Goal: Transaction & Acquisition: Purchase product/service

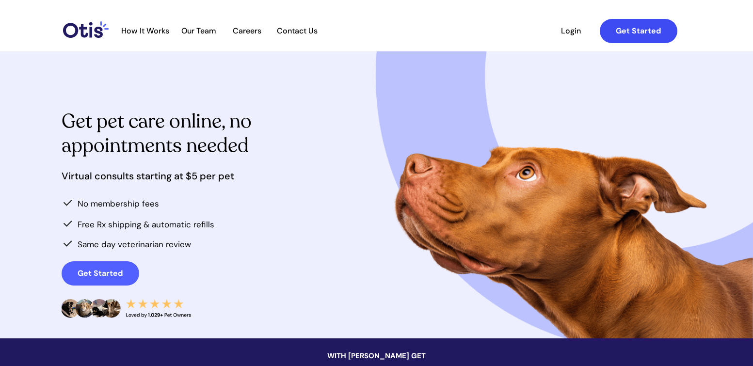
click at [619, 33] on strong "Get Started" at bounding box center [637, 31] width 45 height 10
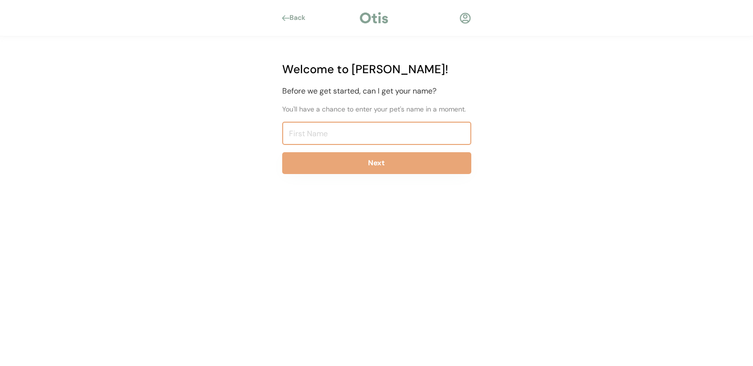
click at [364, 126] on input "input" at bounding box center [376, 133] width 189 height 23
type input "H"
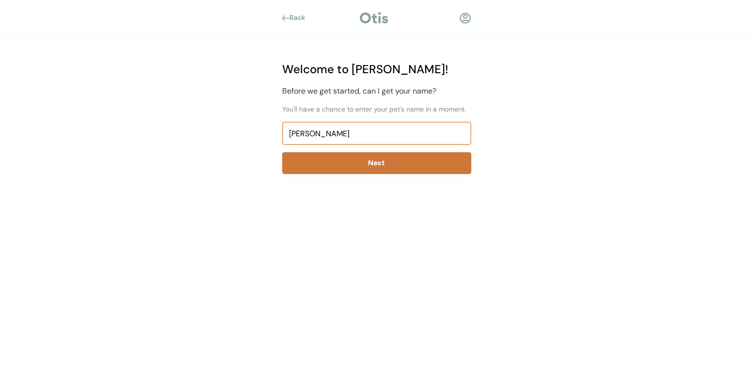
type input "Hildegarde Vilmenay"
click at [407, 159] on button "Next" at bounding box center [376, 163] width 189 height 22
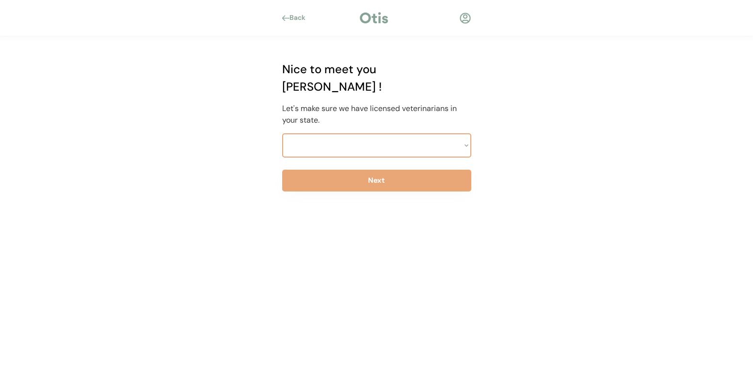
select select ""1348695171700984260__LOOKUP__1704914077232x348505748687823550""
click at [282, 133] on select "Select a state Alabama Alaska American Samoa Arizona Arkansas California Colora…" at bounding box center [376, 145] width 189 height 24
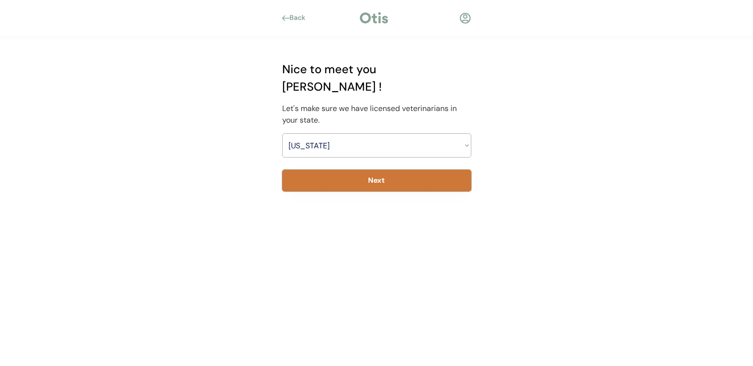
click at [416, 173] on button "Next" at bounding box center [376, 181] width 189 height 22
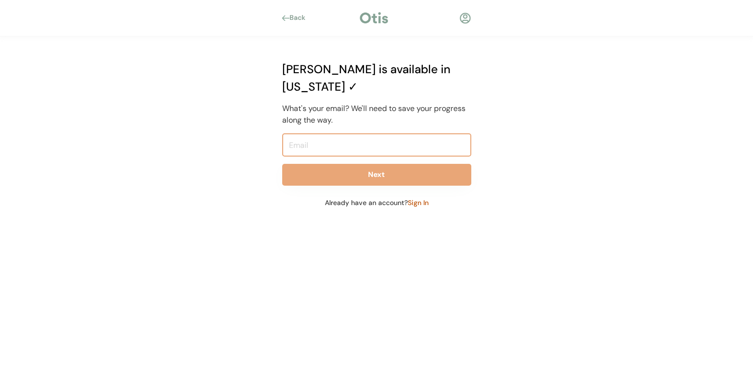
drag, startPoint x: 355, startPoint y: 116, endPoint x: 359, endPoint y: 122, distance: 7.3
click at [355, 133] on input "email" at bounding box center [376, 144] width 189 height 23
click at [359, 133] on input "email" at bounding box center [376, 144] width 189 height 23
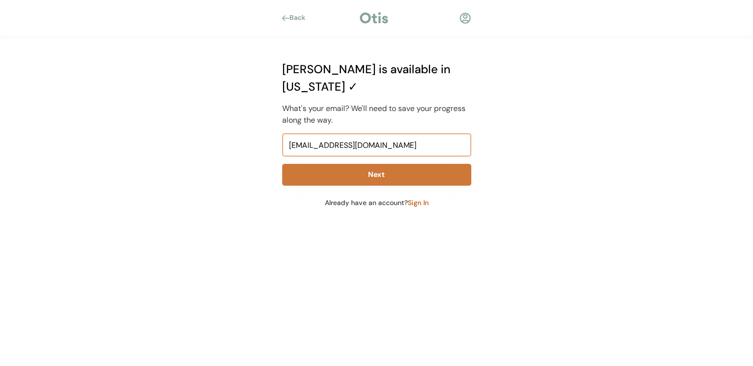
type input "hildegardevilmenay@yahoo.com"
click at [370, 164] on button "Next" at bounding box center [376, 175] width 189 height 22
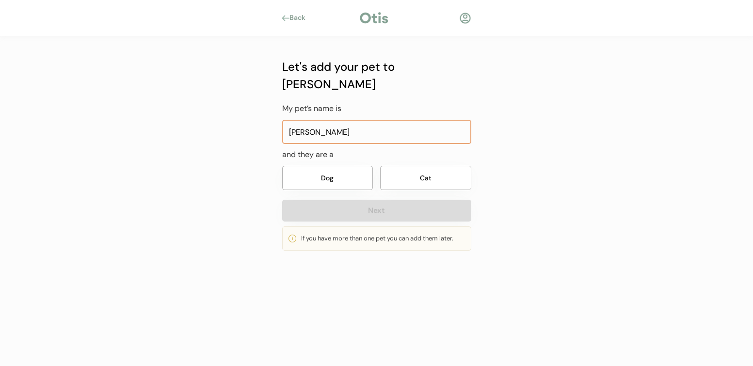
type input "[PERSON_NAME]"
click at [348, 166] on button "Dog" at bounding box center [327, 178] width 91 height 24
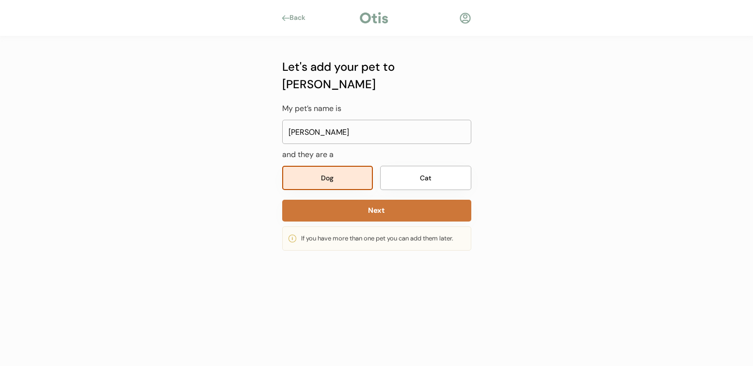
click at [367, 200] on button "Next" at bounding box center [376, 211] width 189 height 22
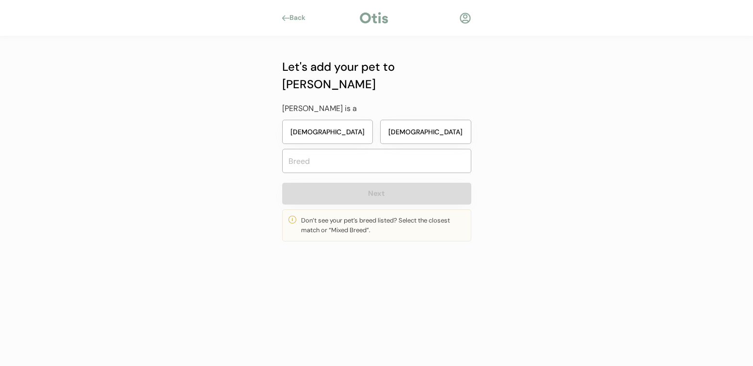
click at [328, 120] on button "[DEMOGRAPHIC_DATA]" at bounding box center [327, 132] width 91 height 24
click at [337, 149] on input "text" at bounding box center [376, 161] width 189 height 24
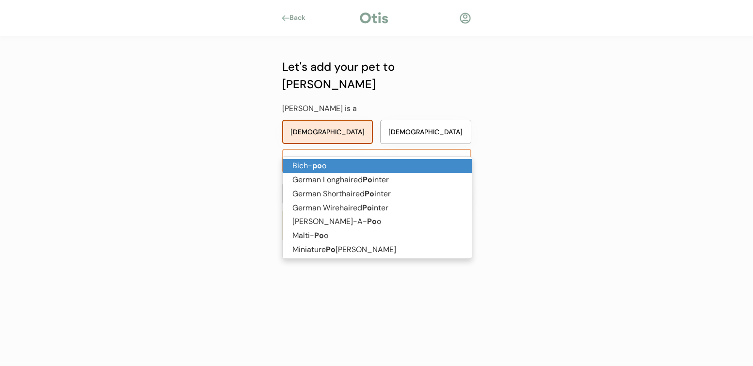
click at [340, 160] on p "Bich- po o" at bounding box center [377, 166] width 189 height 14
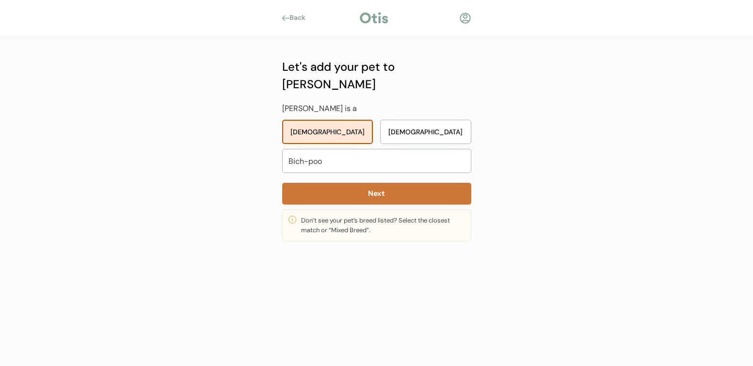
type input "Bich-poo"
click at [367, 183] on button "Next" at bounding box center [376, 194] width 189 height 22
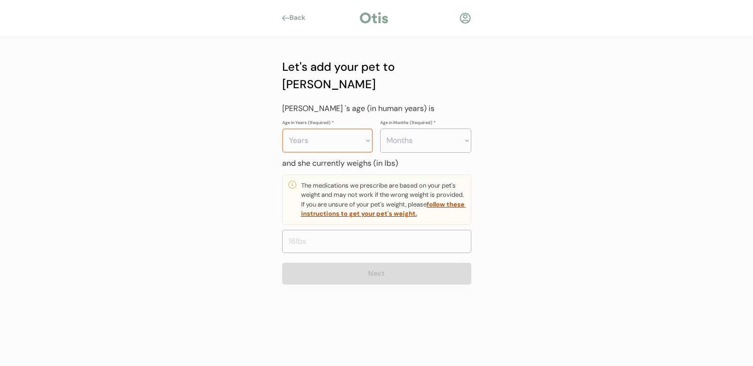
click at [282, 128] on select "Years 0 1 2 3 4 5 6 7 8 9 10 11 12 13 14 15 16 17 18 19 20" at bounding box center [327, 140] width 91 height 24
select select "4"
click option "4" at bounding box center [0, 0] width 0 height 0
click at [380, 128] on select "Months 0 1 2 3 4 5 6 7 8 9 10 11" at bounding box center [425, 140] width 91 height 24
select select "8"
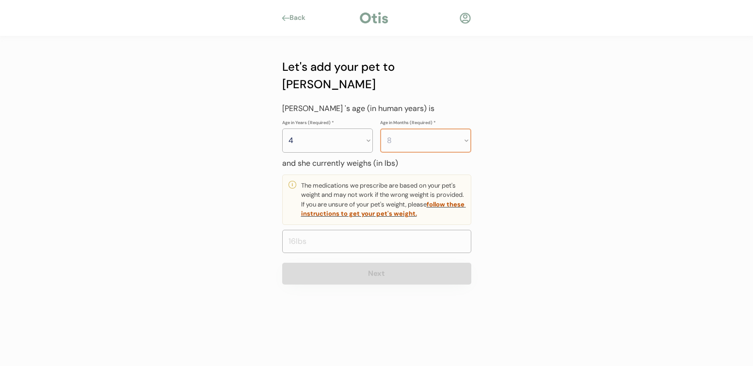
click option "8" at bounding box center [0, 0] width 0 height 0
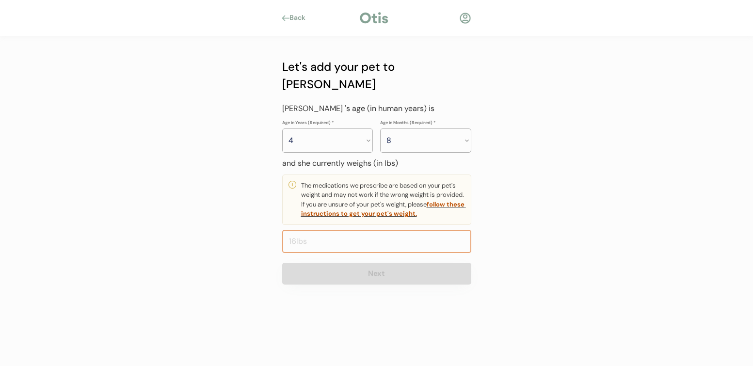
click at [376, 230] on input "input" at bounding box center [376, 241] width 189 height 23
type input "9.0"
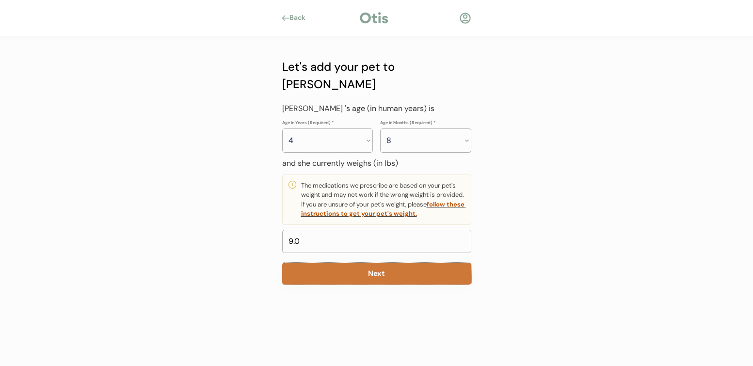
click at [406, 263] on button "Next" at bounding box center [376, 274] width 189 height 22
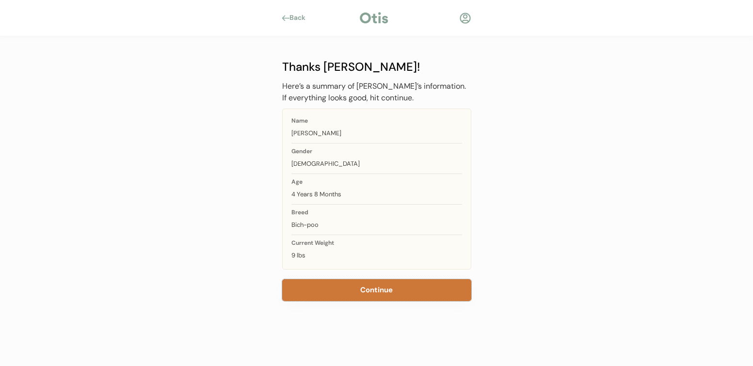
click at [393, 293] on button "Continue" at bounding box center [376, 290] width 189 height 22
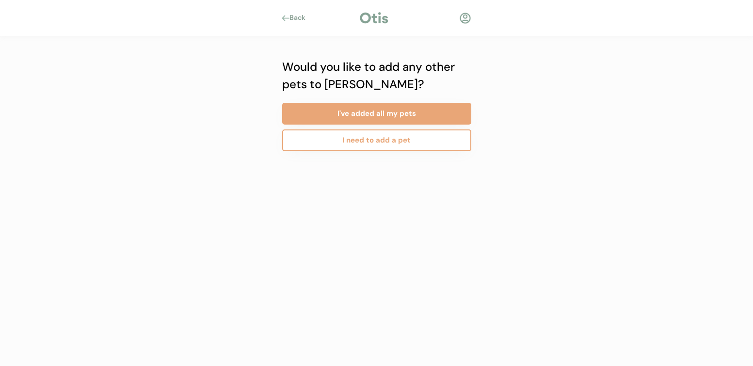
click at [296, 19] on div "Back" at bounding box center [300, 18] width 22 height 10
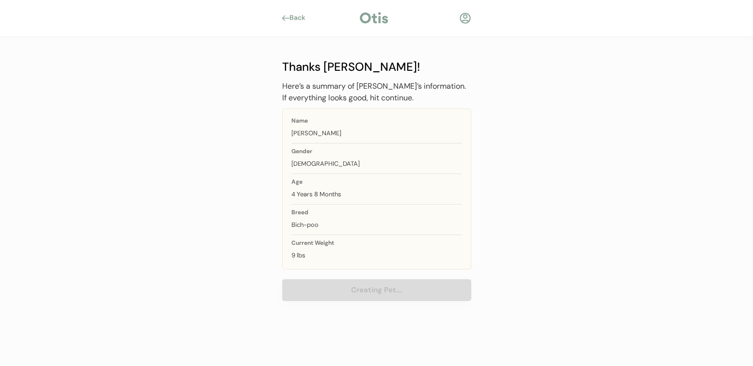
click at [338, 193] on div "4 Years 8 Months" at bounding box center [376, 194] width 171 height 10
click at [303, 12] on div "Back" at bounding box center [376, 18] width 218 height 15
click at [283, 17] on div at bounding box center [285, 18] width 7 height 6
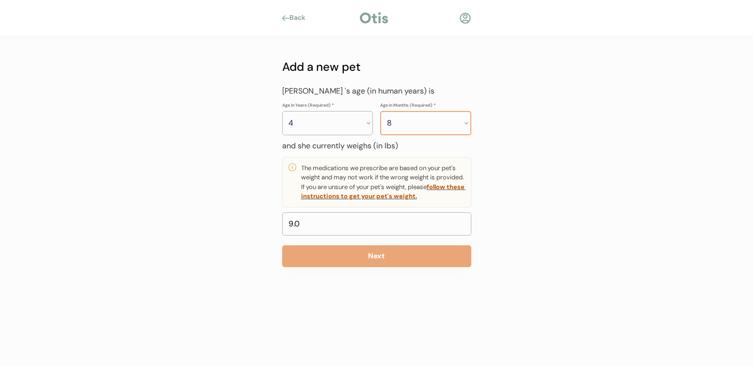
select select "2"
click option "2" at bounding box center [0, 0] width 0 height 0
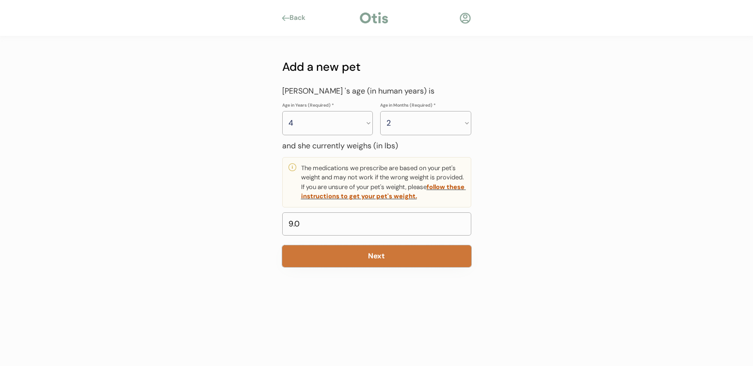
click at [350, 258] on button "Next" at bounding box center [376, 256] width 189 height 22
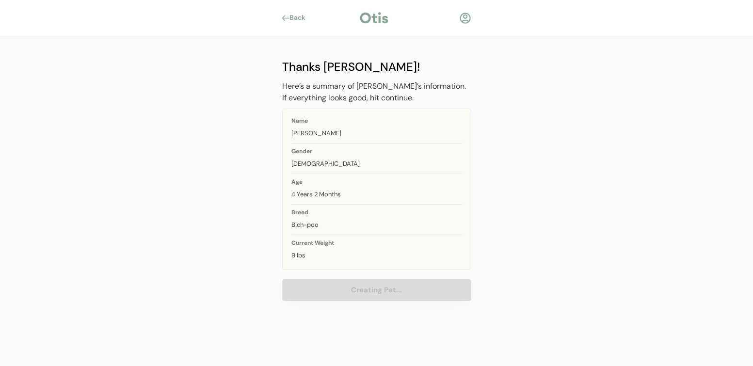
click at [369, 291] on button "Creating Pet..." at bounding box center [376, 290] width 189 height 22
click at [439, 296] on button "Creating Pet..." at bounding box center [376, 290] width 189 height 22
click at [300, 17] on div "Back" at bounding box center [300, 18] width 22 height 10
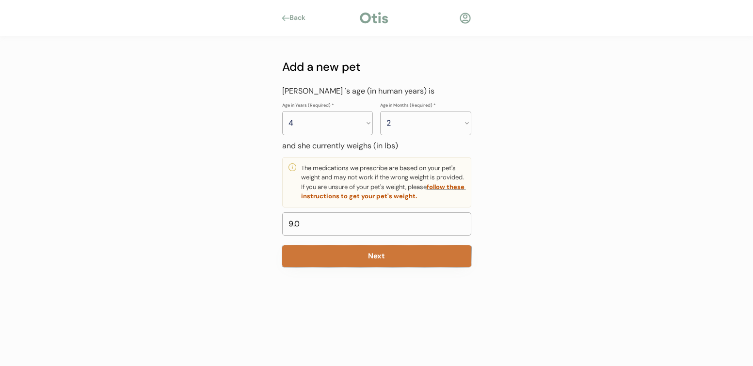
click at [376, 259] on button "Next" at bounding box center [376, 256] width 189 height 22
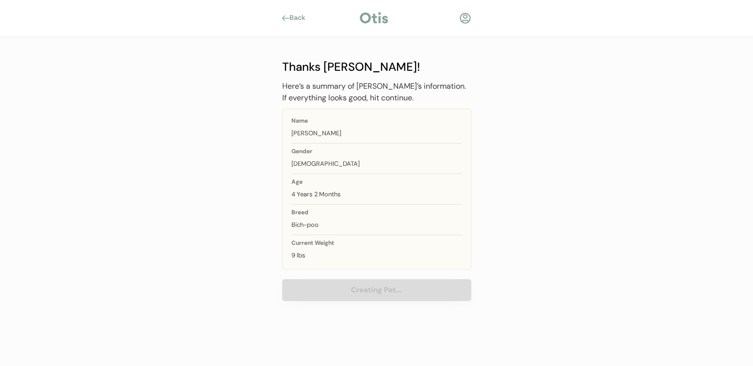
click at [508, 256] on div "Back Add a new pet My pet’s name is and they are a Dog Cat Next If you have mor…" at bounding box center [376, 183] width 753 height 366
click at [450, 282] on button "Creating Pet..." at bounding box center [376, 290] width 189 height 22
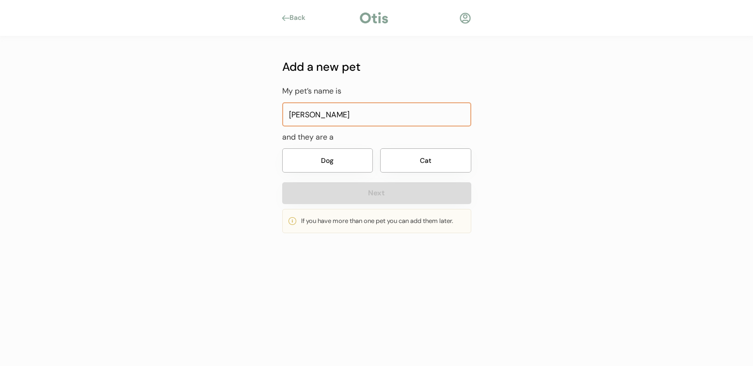
type input "[PERSON_NAME]"
drag, startPoint x: 320, startPoint y: 161, endPoint x: 317, endPoint y: 175, distance: 14.8
click at [320, 161] on button "Dog" at bounding box center [327, 160] width 91 height 24
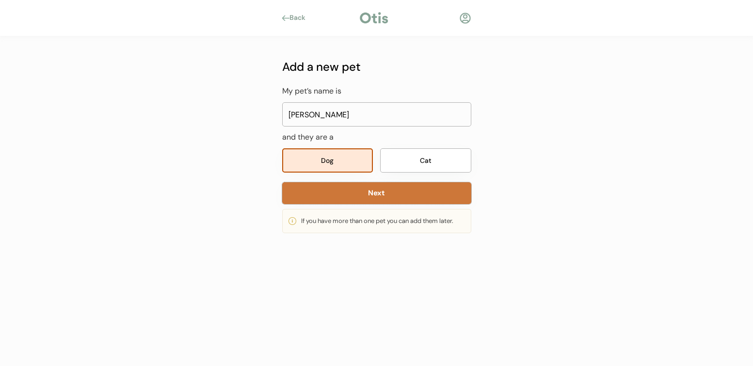
click at [329, 197] on button "Next" at bounding box center [376, 193] width 189 height 22
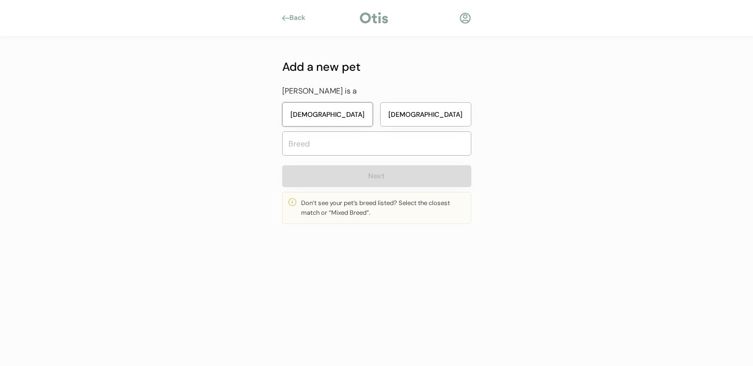
drag, startPoint x: 297, startPoint y: 118, endPoint x: 294, endPoint y: 129, distance: 11.5
click at [297, 118] on button "Female" at bounding box center [327, 114] width 91 height 24
click at [298, 142] on input "text" at bounding box center [376, 143] width 189 height 24
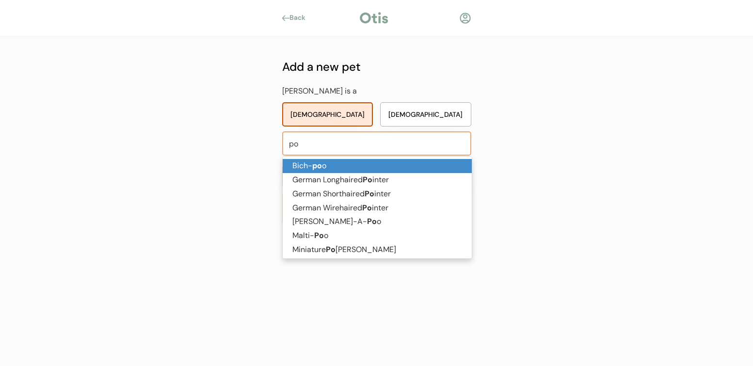
click at [298, 166] on p "Bich- po o" at bounding box center [377, 166] width 189 height 14
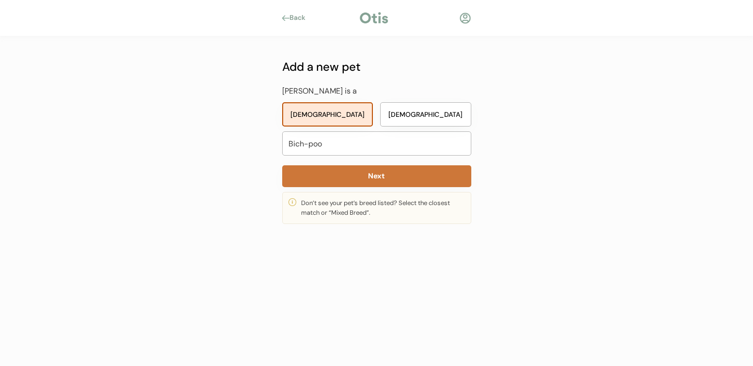
type input "Bich-poo"
click at [312, 182] on button "Next" at bounding box center [376, 176] width 189 height 22
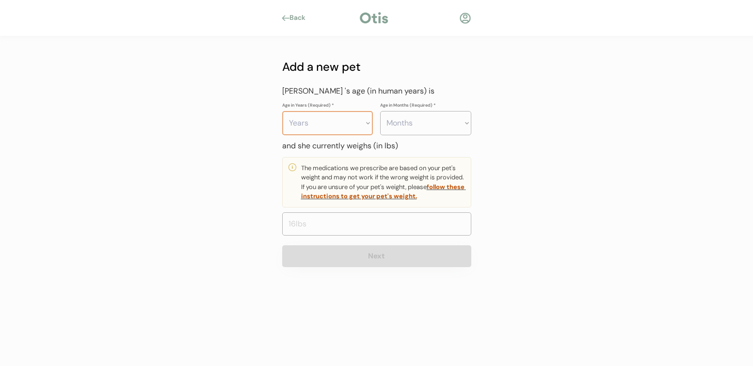
click at [282, 111] on select "Years 0 1 2 3 4 5 6 7 8 9 10 11 12 13 14 15 16 17 18 19 20" at bounding box center [327, 123] width 91 height 24
select select "4"
click option "4" at bounding box center [0, 0] width 0 height 0
click at [380, 111] on select "Months 0 1 2 3 4 5 6 7 8 9 10 11" at bounding box center [425, 123] width 91 height 24
select select "2"
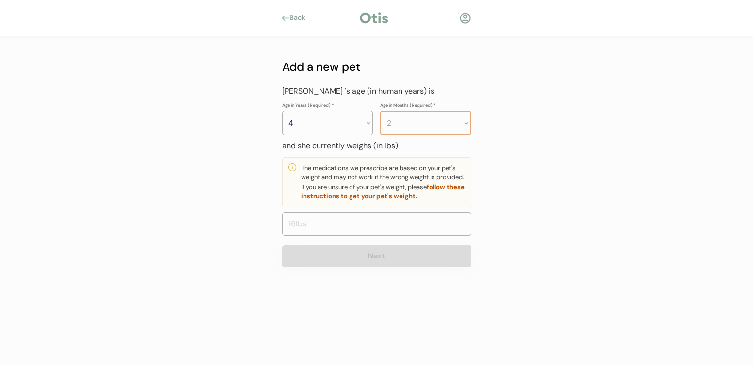
click option "2" at bounding box center [0, 0] width 0 height 0
click at [319, 220] on input "input" at bounding box center [376, 223] width 189 height 23
type input "9.0"
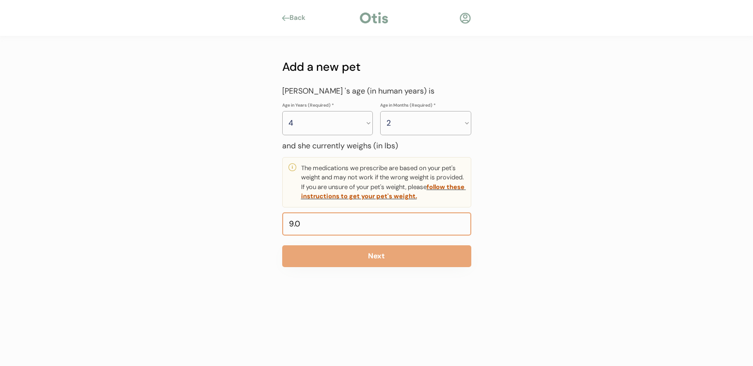
click at [387, 233] on input "input" at bounding box center [376, 223] width 189 height 23
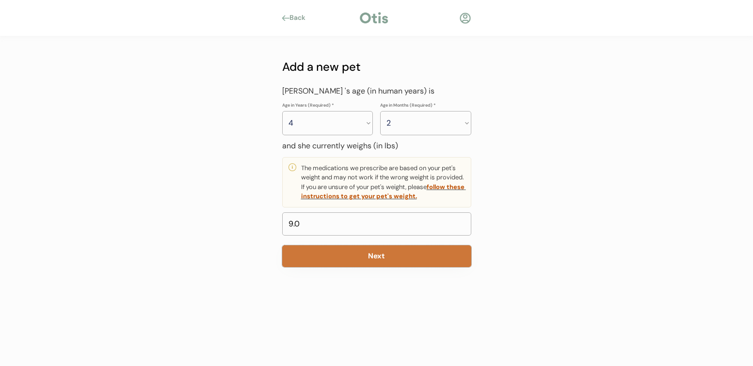
click at [386, 259] on button "Next" at bounding box center [376, 256] width 189 height 22
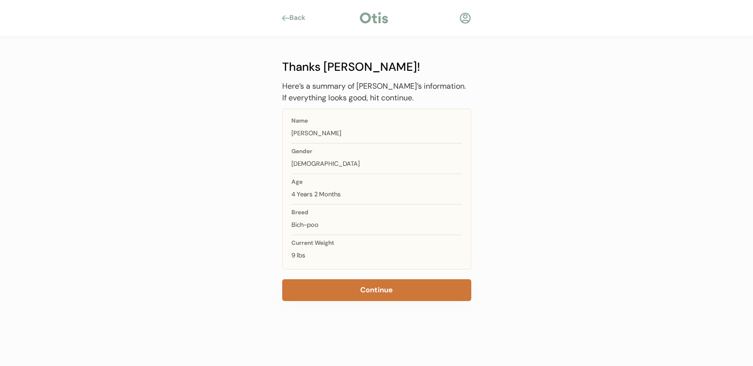
drag, startPoint x: 383, startPoint y: 293, endPoint x: 393, endPoint y: 295, distance: 10.3
click at [384, 294] on button "Continue" at bounding box center [376, 290] width 189 height 22
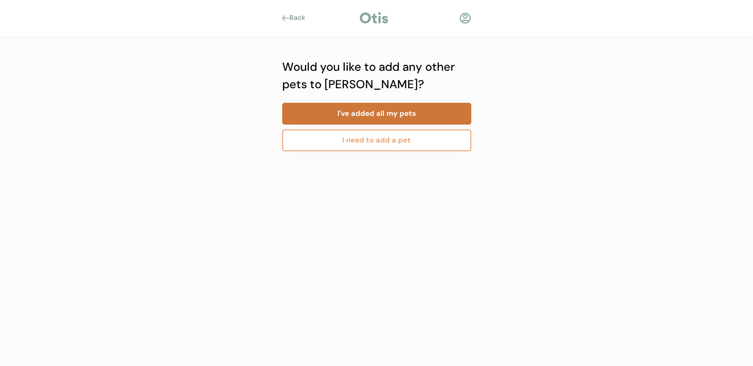
click at [334, 115] on button "I've added all my pets" at bounding box center [376, 114] width 189 height 22
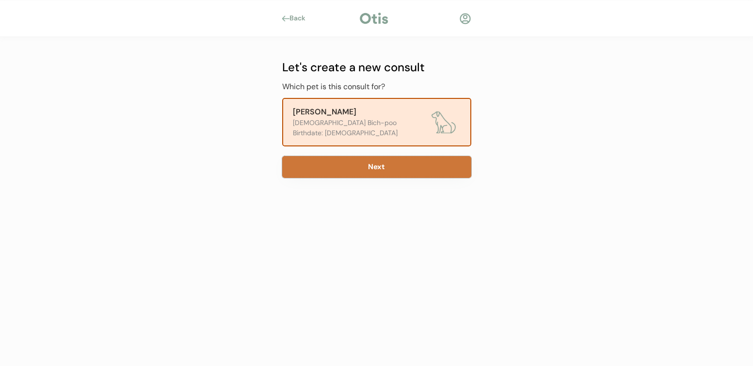
click at [377, 167] on button "Next" at bounding box center [376, 167] width 189 height 22
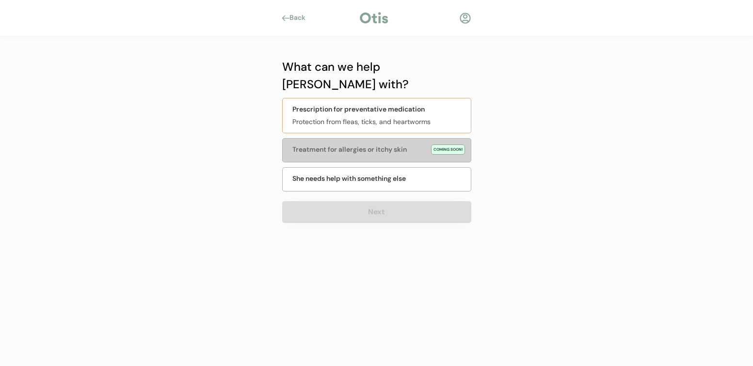
click at [400, 98] on div "Prescription for preventative medication Protection from fleas, ticks, and hear…" at bounding box center [376, 115] width 189 height 35
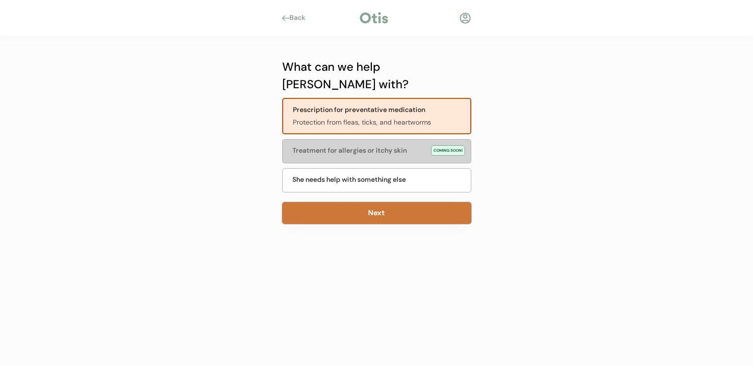
click at [362, 202] on button "Next" at bounding box center [376, 213] width 189 height 22
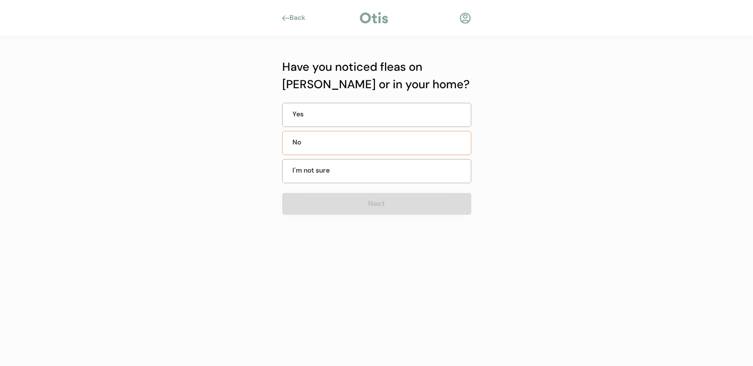
click at [316, 144] on div "No" at bounding box center [316, 142] width 48 height 10
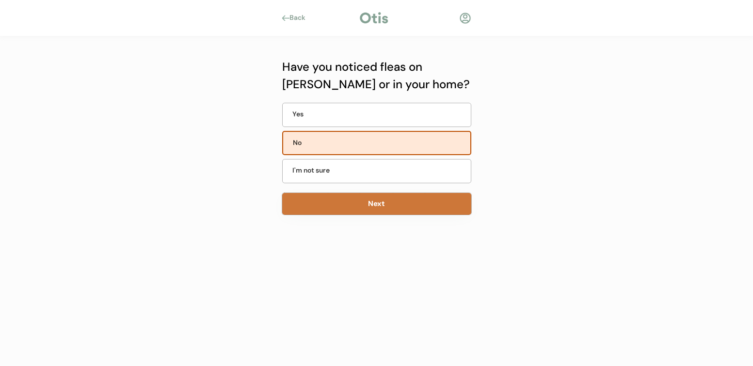
click at [372, 211] on button "Next" at bounding box center [376, 204] width 189 height 22
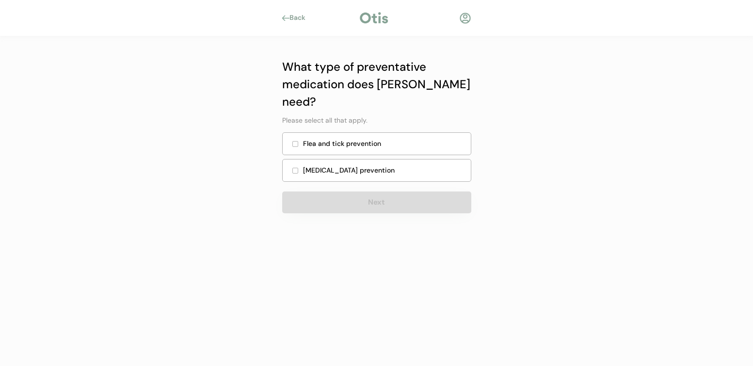
drag, startPoint x: 297, startPoint y: 126, endPoint x: 298, endPoint y: 141, distance: 14.6
click at [297, 142] on div at bounding box center [295, 144] width 5 height 5
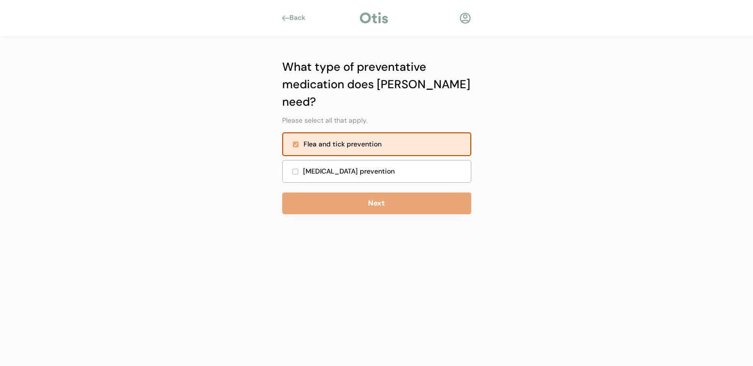
drag, startPoint x: 293, startPoint y: 150, endPoint x: 320, endPoint y: 173, distance: 35.7
click at [293, 160] on div "Heartworm prevention" at bounding box center [376, 171] width 189 height 23
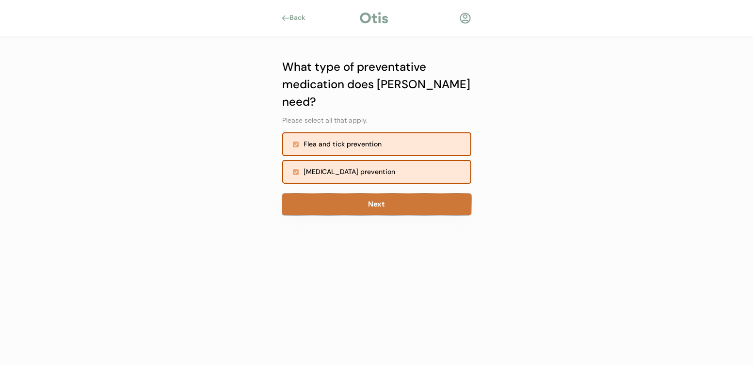
click at [338, 193] on button "Next" at bounding box center [376, 204] width 189 height 22
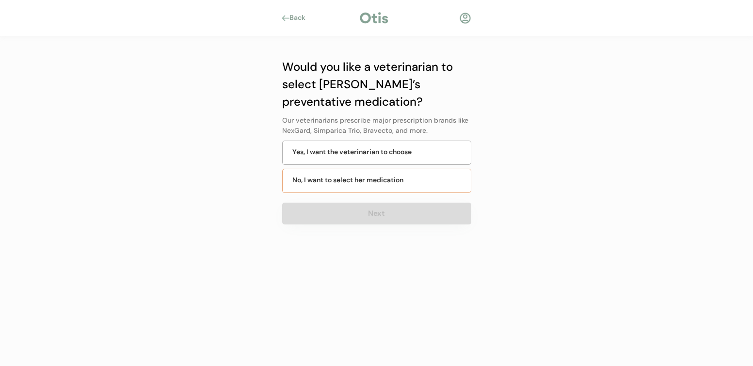
click at [340, 185] on div "No, I want to select her medication" at bounding box center [347, 180] width 111 height 10
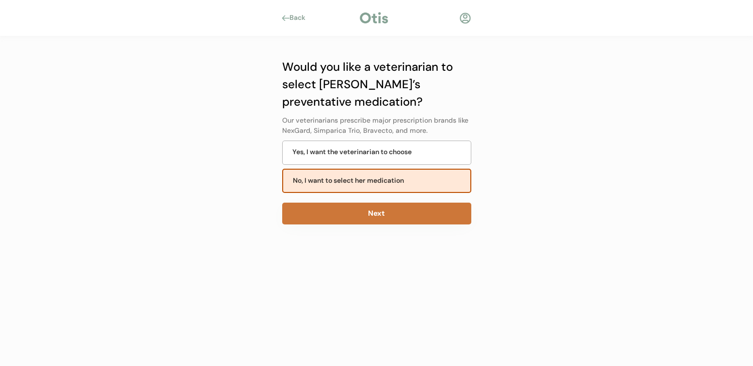
click at [358, 214] on button "Next" at bounding box center [376, 214] width 189 height 22
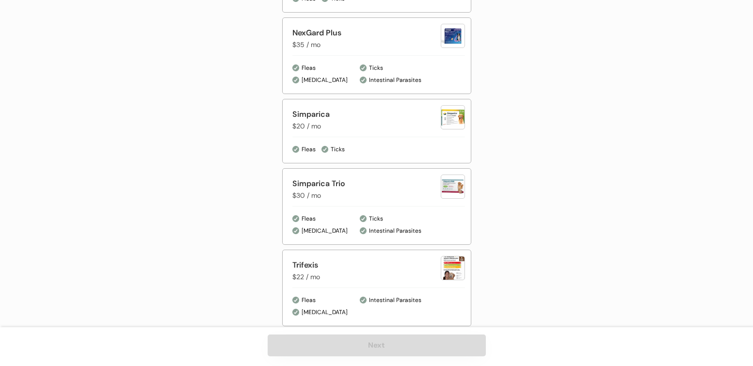
scroll to position [641, 0]
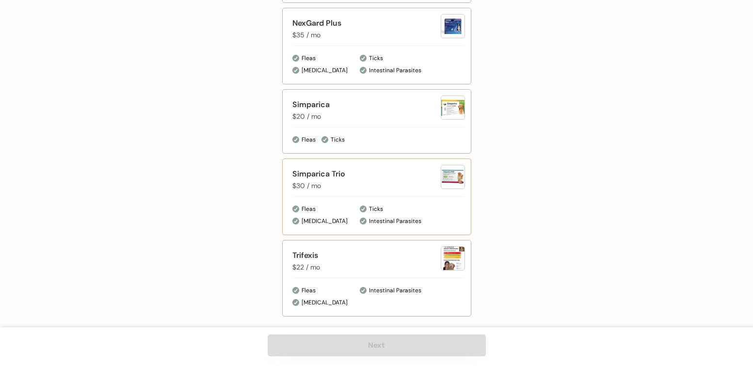
click at [402, 186] on div "Simparica Trio $30 / mo" at bounding box center [366, 179] width 148 height 23
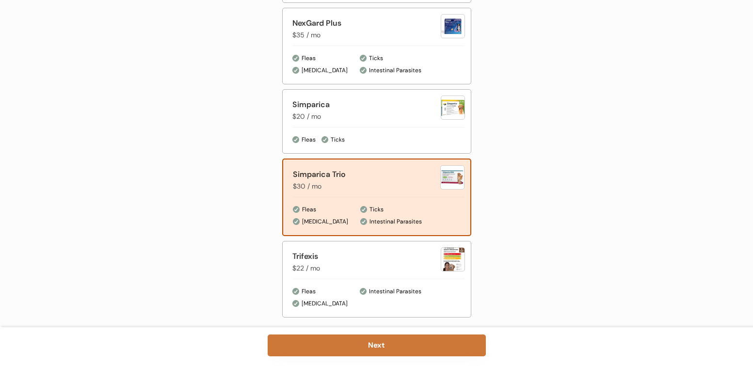
click at [421, 343] on button "Next" at bounding box center [376, 345] width 218 height 22
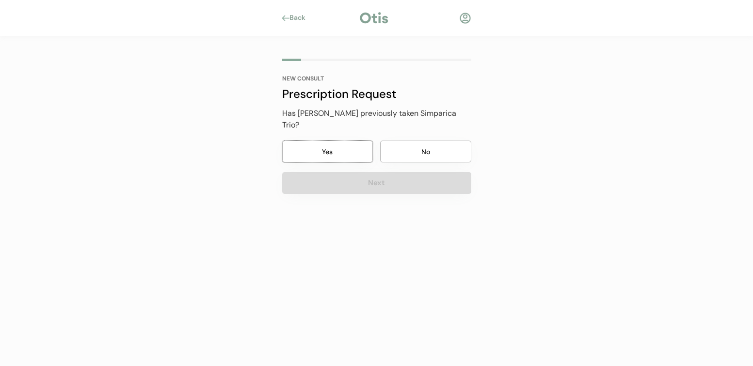
click at [323, 141] on button "Yes" at bounding box center [327, 152] width 91 height 22
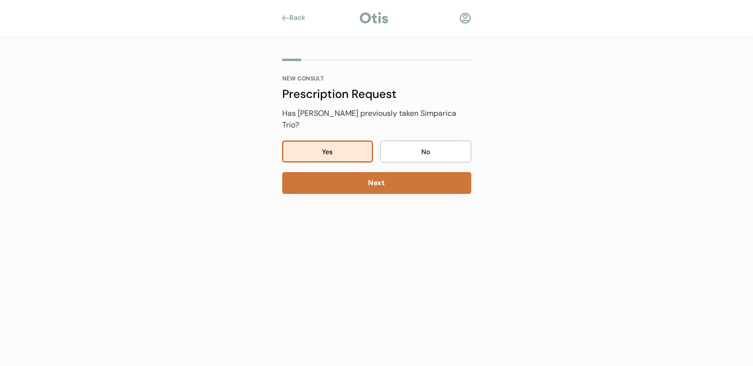
click at [342, 175] on button "Next" at bounding box center [376, 183] width 189 height 22
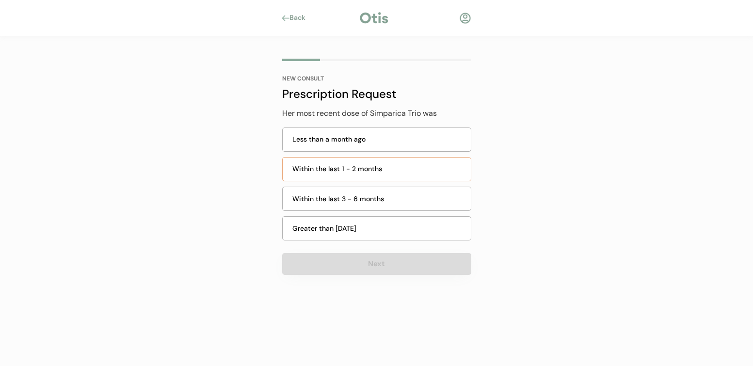
click at [346, 177] on div "Within the last 1 - 2 months" at bounding box center [376, 169] width 189 height 24
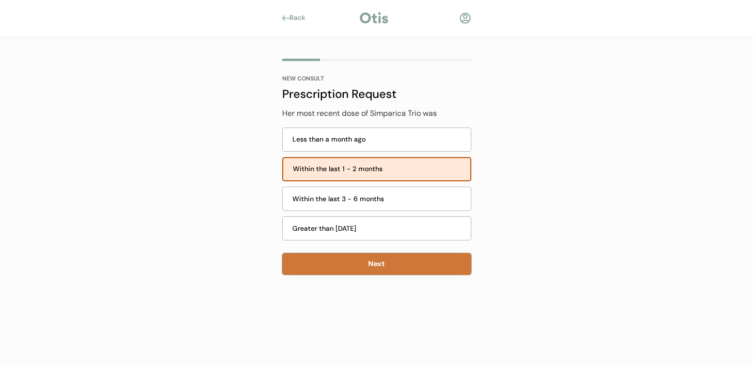
click at [396, 263] on button "Next" at bounding box center [376, 264] width 189 height 22
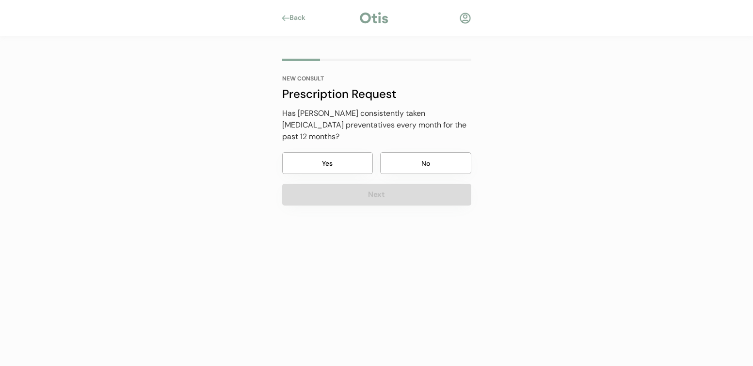
click at [348, 155] on button "Yes" at bounding box center [327, 163] width 91 height 22
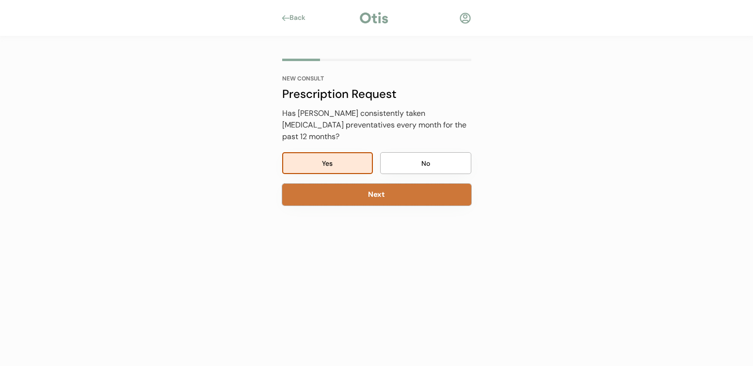
click at [354, 184] on button "Next" at bounding box center [376, 195] width 189 height 22
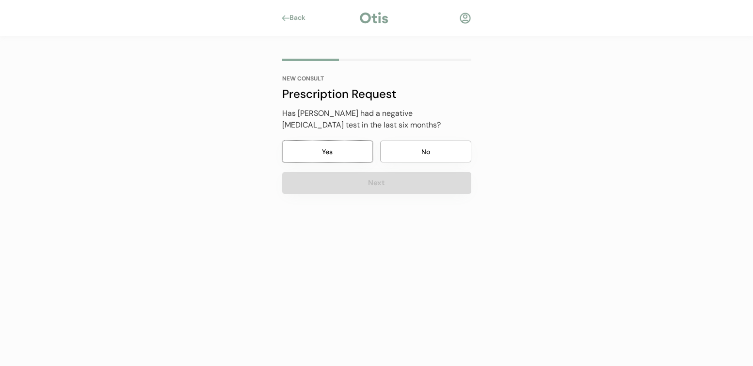
click at [344, 156] on button "Yes" at bounding box center [327, 152] width 91 height 22
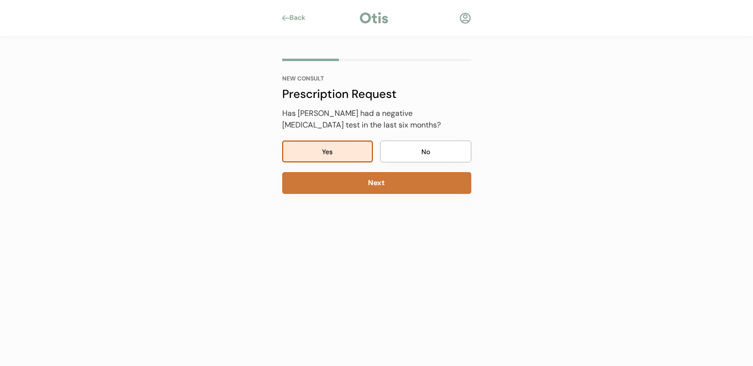
click at [346, 182] on button "Next" at bounding box center [376, 183] width 189 height 22
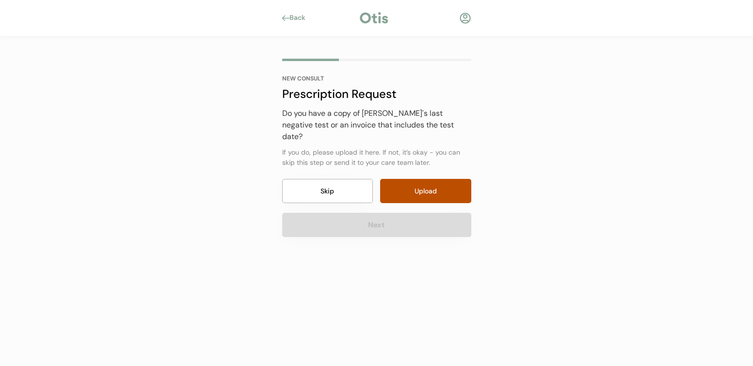
click at [339, 179] on button "Skip" at bounding box center [327, 191] width 91 height 24
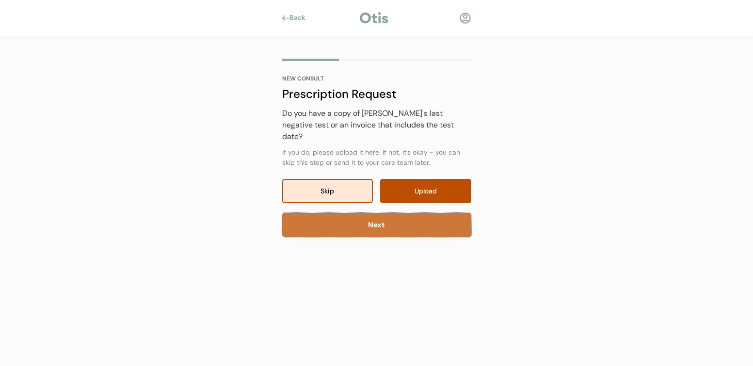
click at [377, 218] on button "Next" at bounding box center [376, 225] width 189 height 24
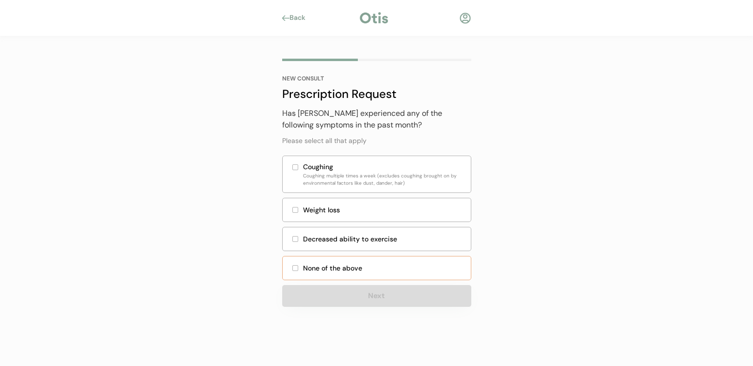
click at [294, 267] on div at bounding box center [295, 268] width 5 height 5
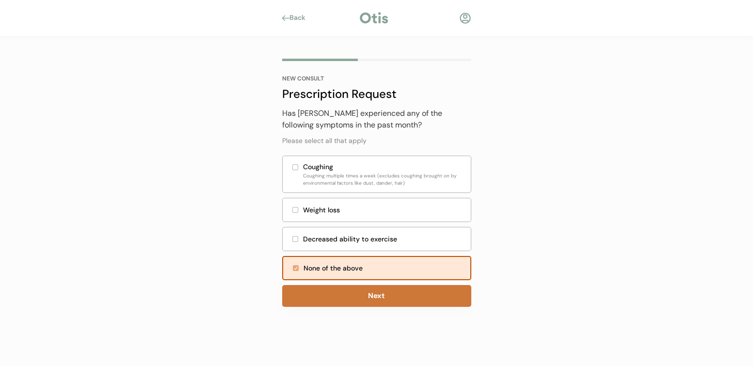
click at [350, 300] on button "Next" at bounding box center [376, 296] width 189 height 22
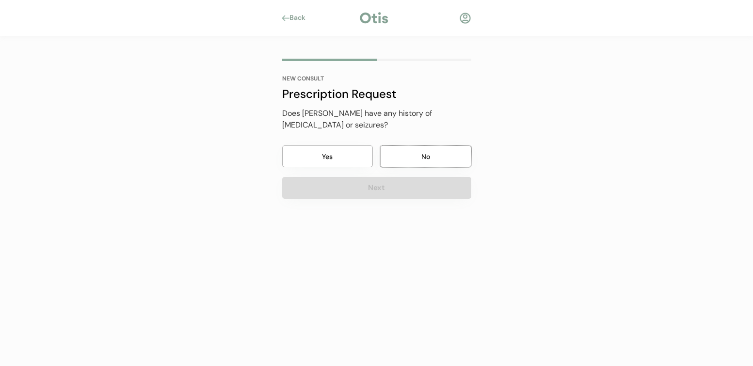
click at [426, 151] on button "No" at bounding box center [425, 156] width 91 height 22
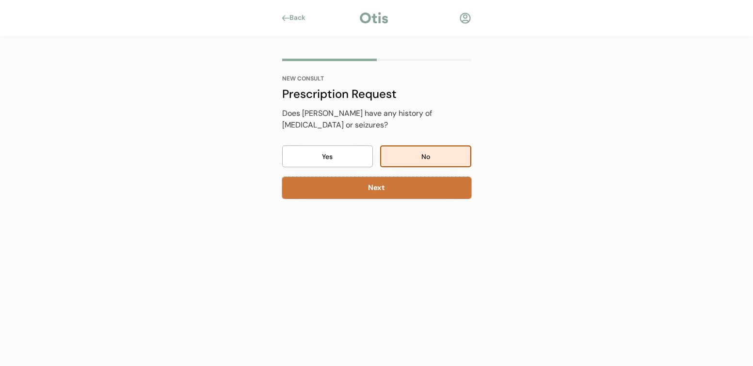
click at [408, 181] on button "Next" at bounding box center [376, 188] width 189 height 22
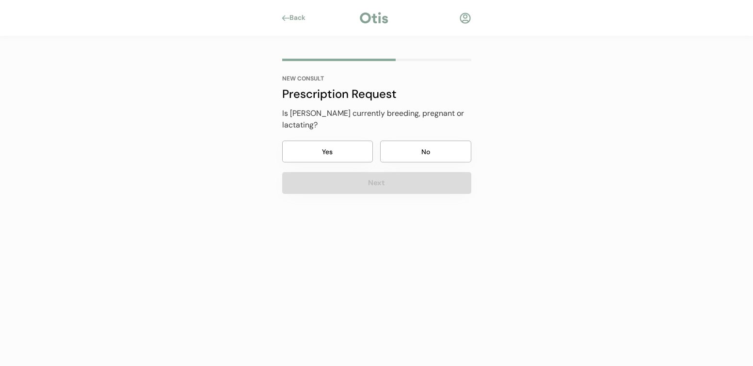
click at [425, 144] on button "No" at bounding box center [425, 152] width 91 height 22
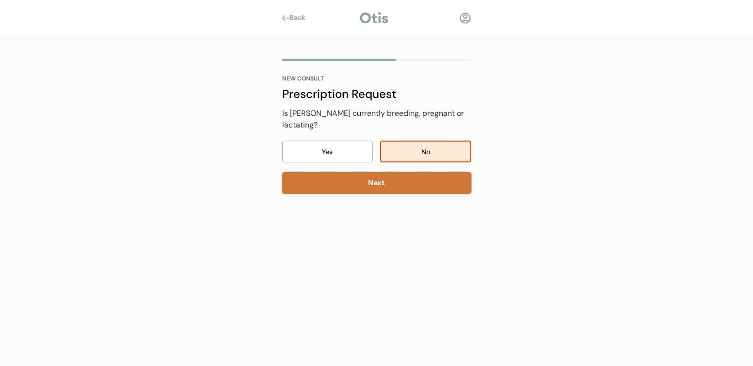
click at [418, 172] on button "Next" at bounding box center [376, 183] width 189 height 22
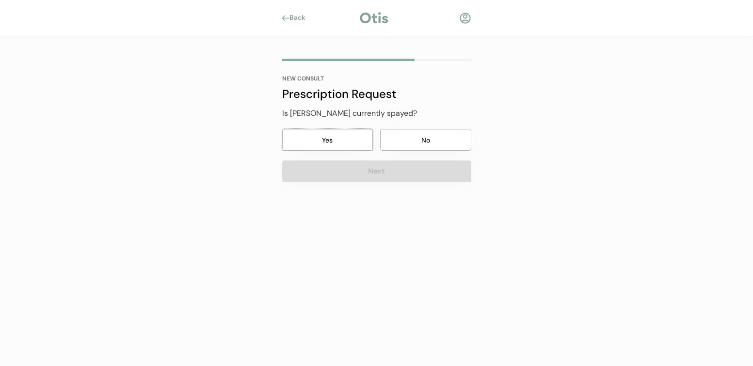
click at [360, 142] on button "Yes" at bounding box center [327, 140] width 91 height 22
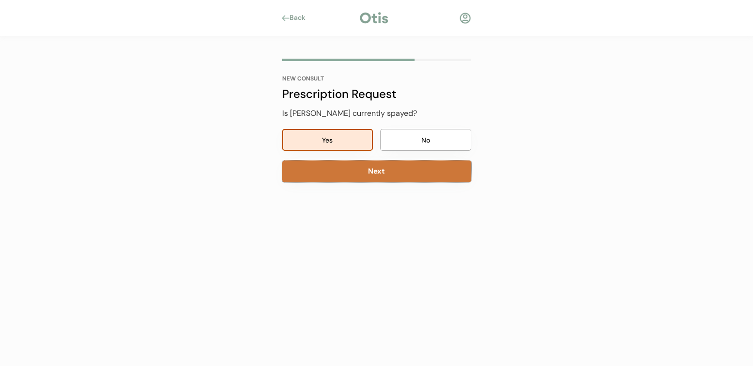
click at [377, 170] on button "Next" at bounding box center [376, 171] width 189 height 22
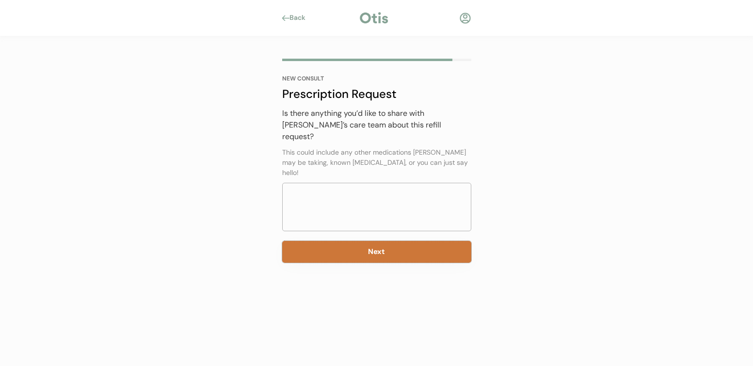
click at [384, 241] on button "Next" at bounding box center [376, 252] width 189 height 22
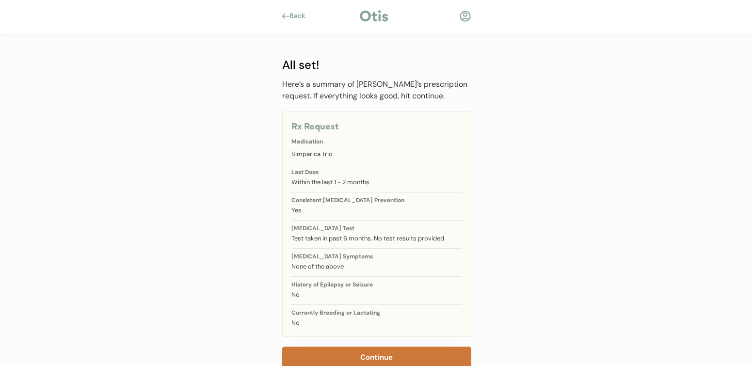
scroll to position [3, 0]
click at [367, 359] on button "Continue" at bounding box center [376, 356] width 189 height 22
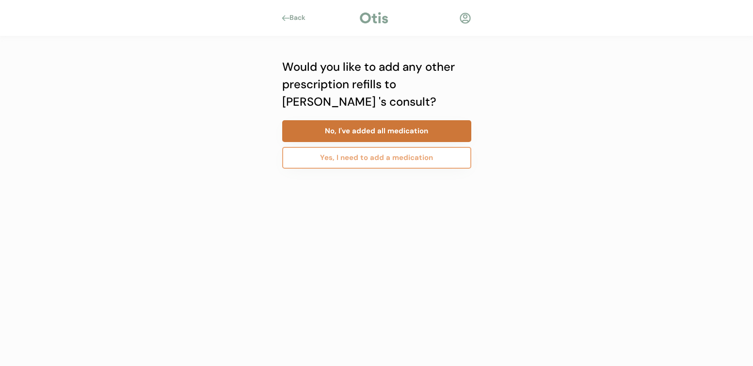
click at [363, 134] on button "No, I've added all medication" at bounding box center [376, 131] width 189 height 22
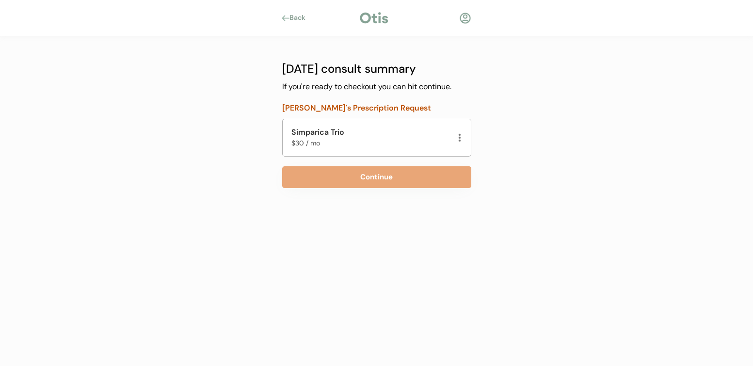
click at [460, 137] on div at bounding box center [459, 138] width 5 height 10
click at [375, 131] on div "Simparica Trio" at bounding box center [339, 132] width 97 height 12
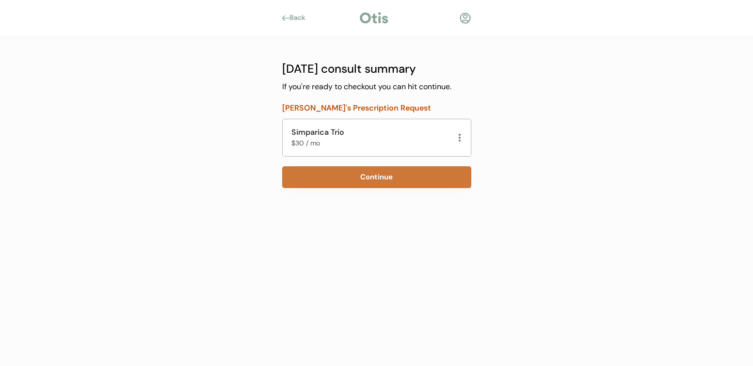
click at [340, 181] on button "Continue" at bounding box center [376, 177] width 189 height 22
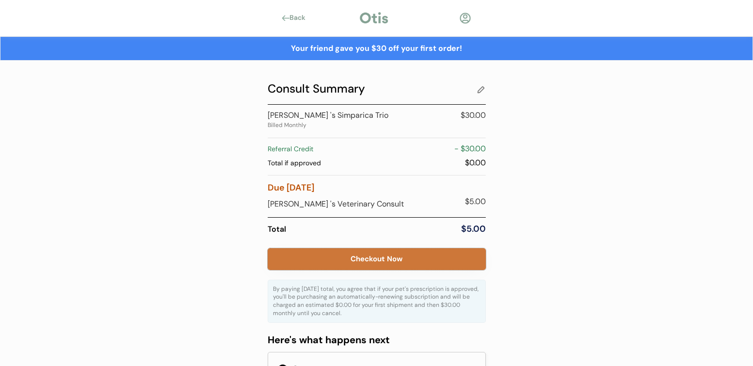
click at [398, 258] on button "Checkout Now" at bounding box center [376, 259] width 218 height 22
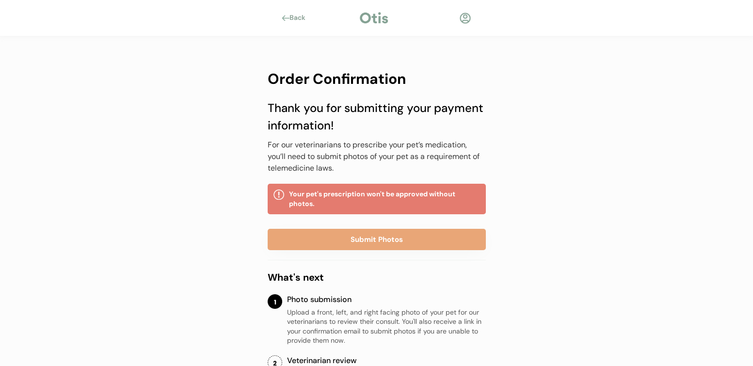
click at [340, 205] on div "Your pet's prescription won't be approved without photos." at bounding box center [384, 198] width 191 height 19
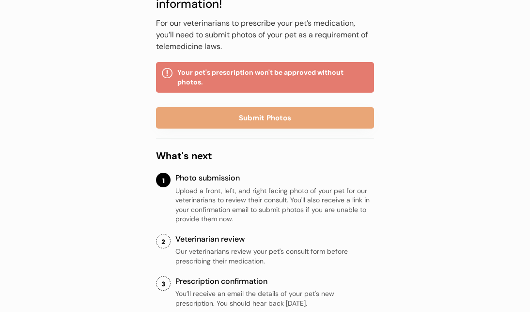
scroll to position [122, 0]
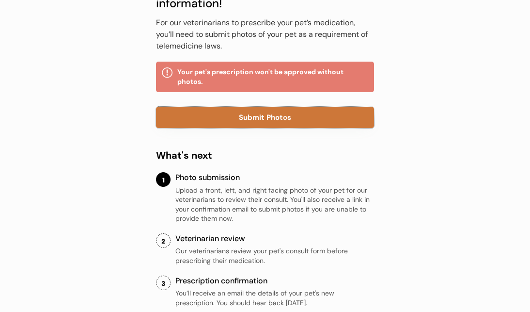
click at [222, 124] on button "Submit Photos" at bounding box center [265, 117] width 218 height 21
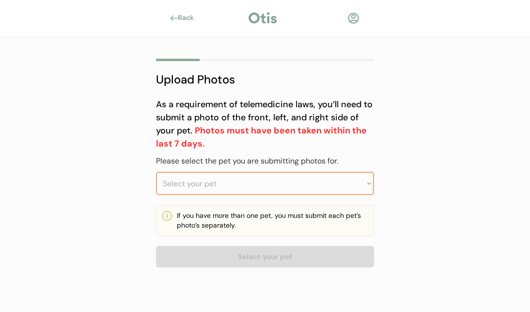
click at [156, 172] on select "Select your pet Chloe" at bounding box center [265, 183] width 218 height 23
select select ""1348695171700984260__LOOKUP__1759935467481x950745295425634300""
click option "[PERSON_NAME]" at bounding box center [0, 0] width 0 height 0
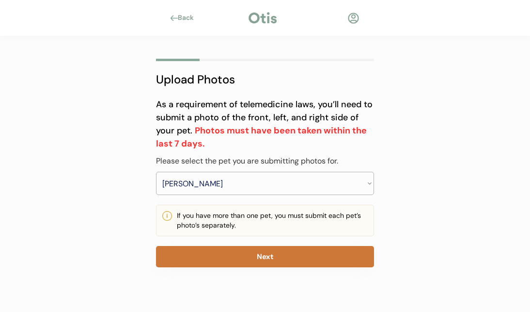
click at [238, 263] on button "Next" at bounding box center [265, 256] width 218 height 21
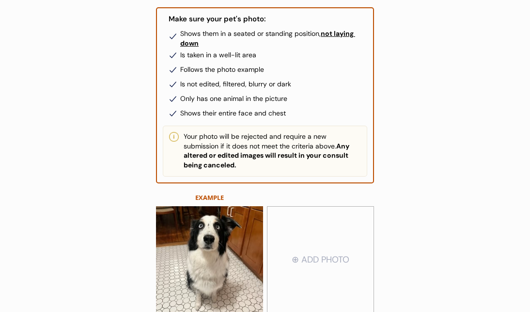
scroll to position [217, 0]
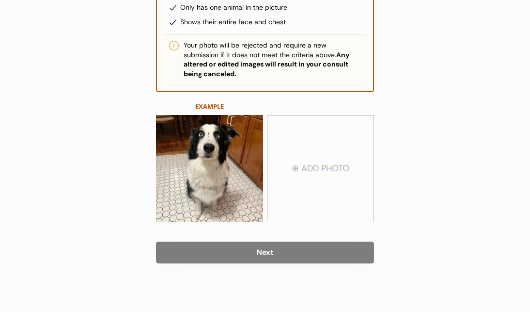
type input "C:\fakepath\Unknown.jpeg"
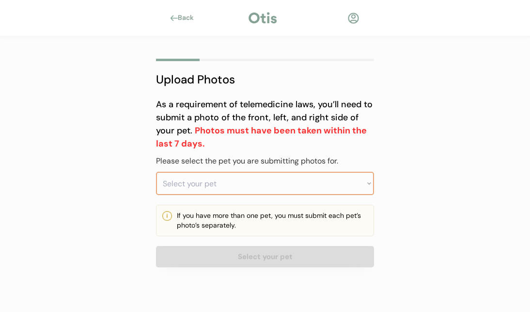
click at [156, 172] on select "Select your pet Chloe" at bounding box center [265, 183] width 218 height 23
select select ""1348695171700984260__LOOKUP__1759935467481x950745295425634300""
click option "Chloe" at bounding box center [0, 0] width 0 height 0
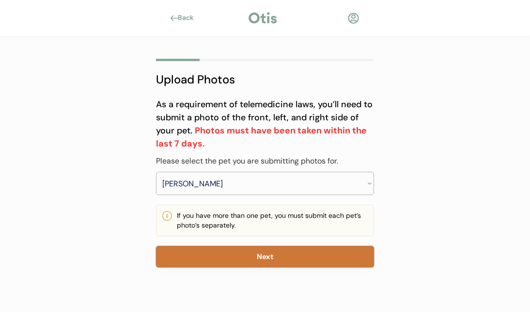
click at [228, 257] on button "Next" at bounding box center [265, 256] width 218 height 21
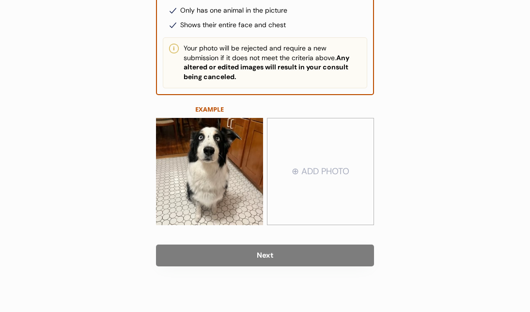
scroll to position [217, 0]
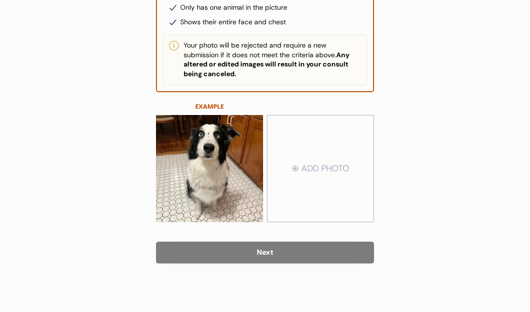
click at [295, 170] on input "file" at bounding box center [320, 169] width 106 height 106
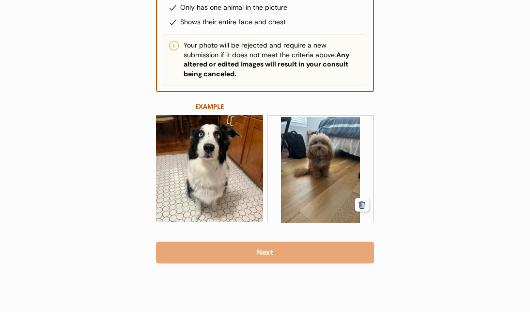
click at [288, 141] on img at bounding box center [320, 170] width 106 height 106
click at [219, 141] on img at bounding box center [209, 169] width 107 height 108
click at [359, 142] on img at bounding box center [320, 170] width 106 height 106
click at [318, 145] on img at bounding box center [320, 170] width 106 height 106
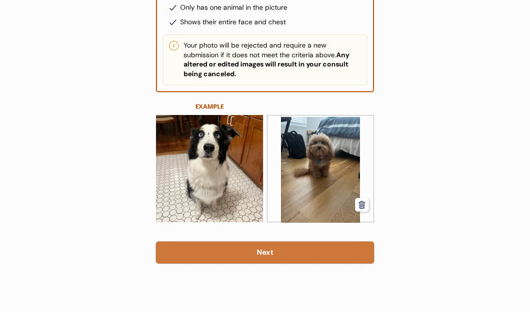
click at [289, 253] on button "Next" at bounding box center [265, 252] width 218 height 22
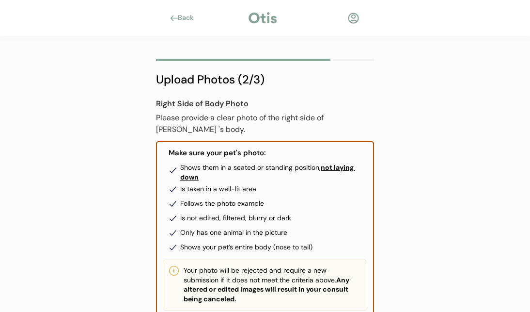
click at [179, 17] on div "Back" at bounding box center [189, 18] width 22 height 10
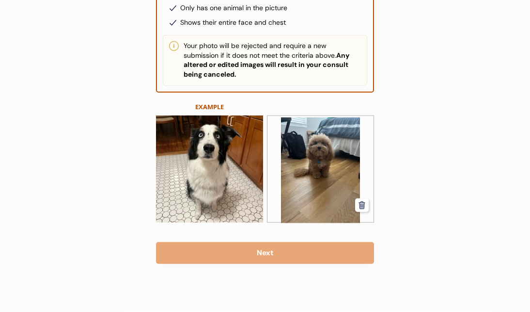
scroll to position [217, 0]
click at [361, 203] on icon at bounding box center [362, 204] width 9 height 9
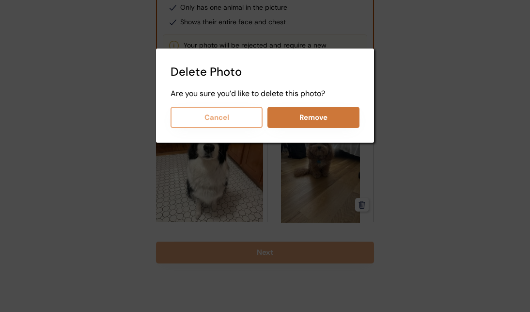
click at [317, 117] on button "Remove" at bounding box center [313, 117] width 92 height 21
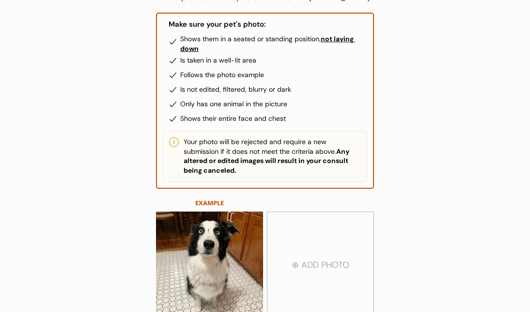
scroll to position [122, 0]
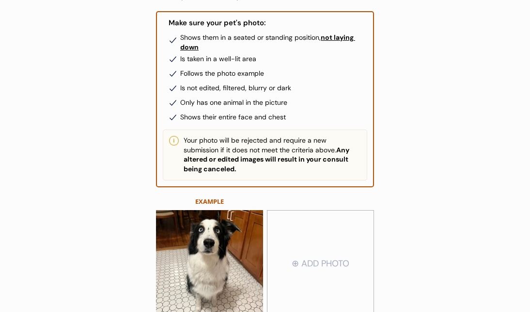
type input "C:\fakepath\Unknown.jpeg"
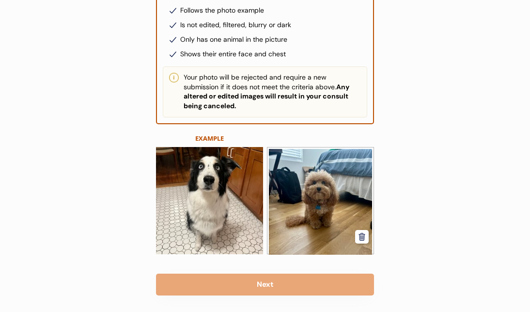
scroll to position [217, 0]
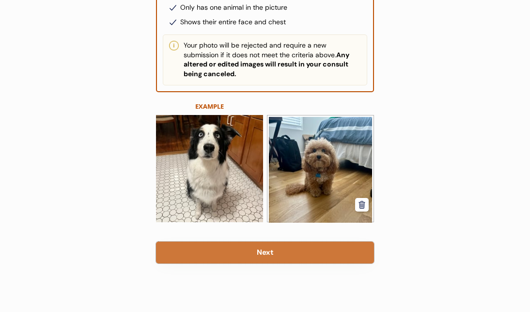
click at [299, 259] on button "Next" at bounding box center [265, 252] width 218 height 22
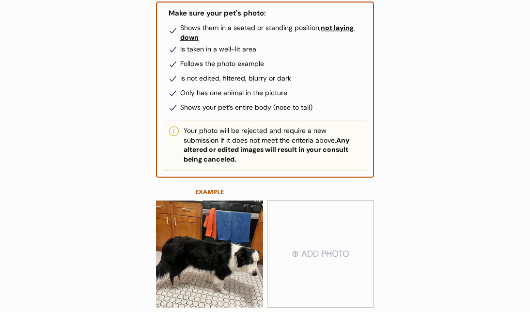
scroll to position [154, 0]
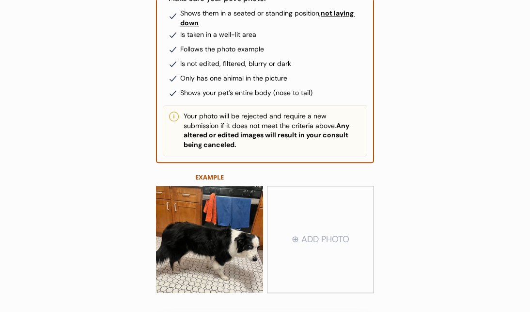
type input "C:\fakepath\Unknown-1.jpeg"
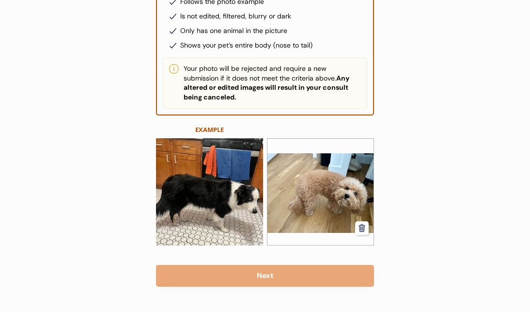
scroll to position [225, 0]
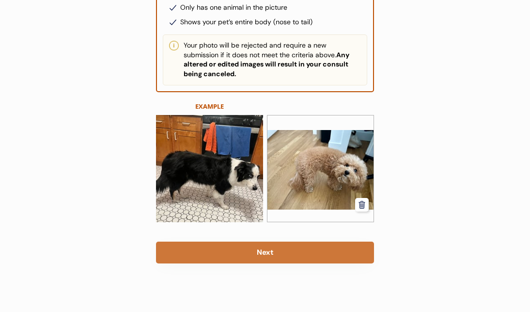
click at [311, 251] on button "Next" at bounding box center [265, 252] width 218 height 22
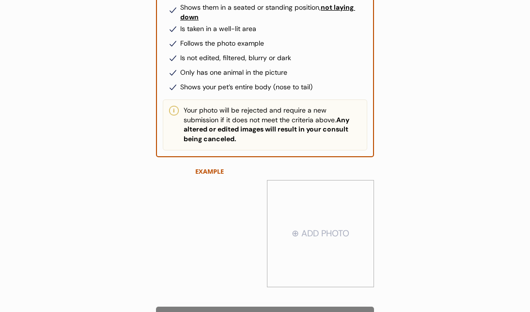
scroll to position [217, 0]
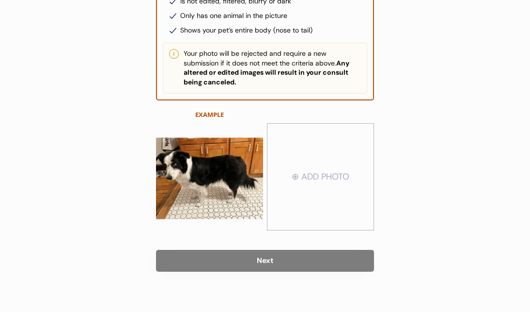
type input "C:\fakepath\Unknown-2.jpeg"
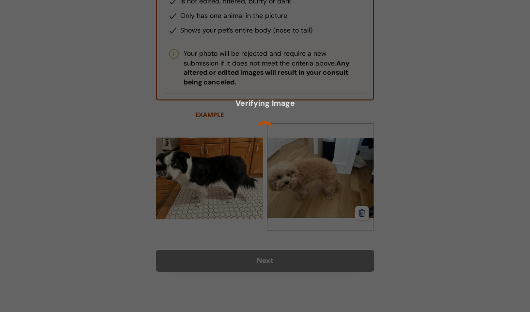
click at [300, 256] on div at bounding box center [265, 156] width 530 height 312
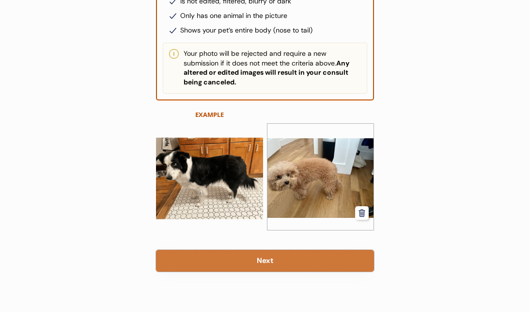
click at [292, 255] on button "Next" at bounding box center [265, 261] width 218 height 22
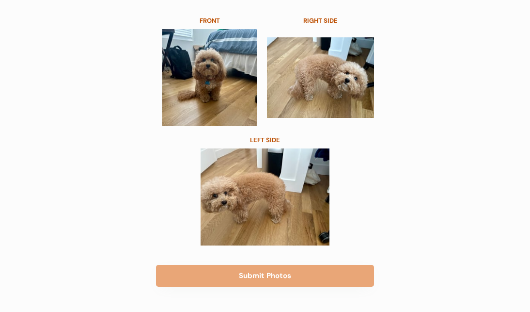
scroll to position [143, 0]
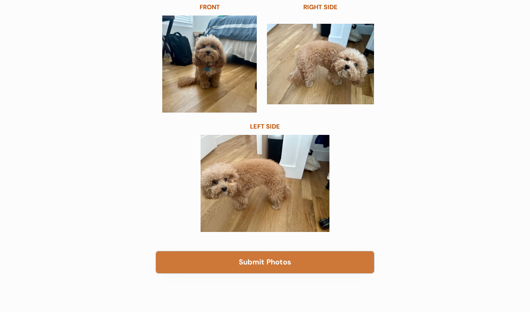
click at [294, 265] on button "Submit Photos" at bounding box center [265, 262] width 218 height 22
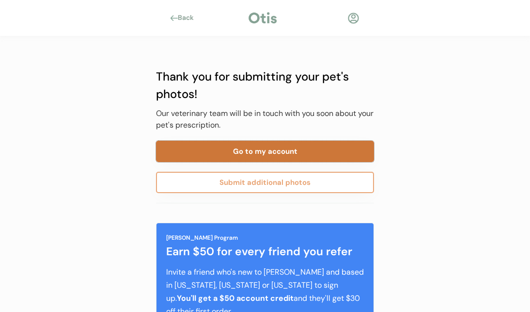
click at [275, 155] on button "Go to my account" at bounding box center [265, 151] width 218 height 21
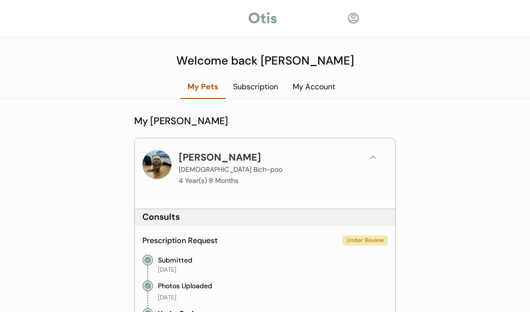
click at [316, 87] on div "My Account" at bounding box center [313, 86] width 57 height 11
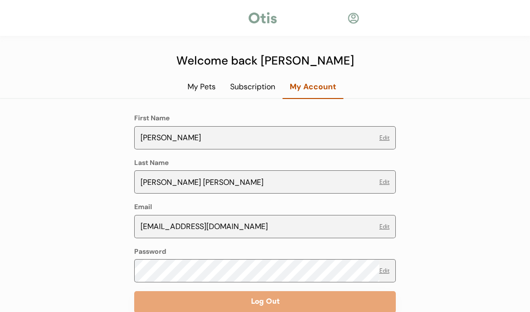
scroll to position [40, 0]
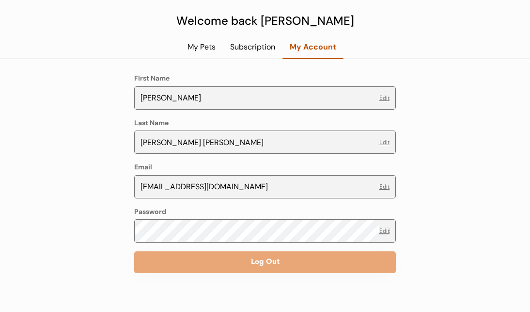
click at [386, 229] on button "Edit" at bounding box center [384, 231] width 10 height 6
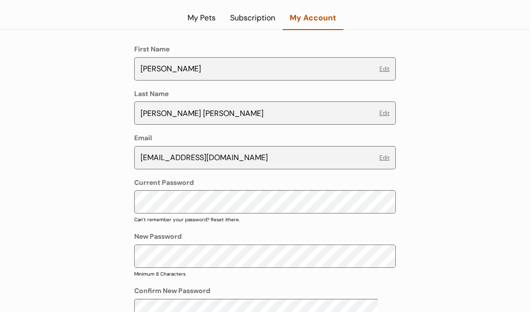
scroll to position [0, 0]
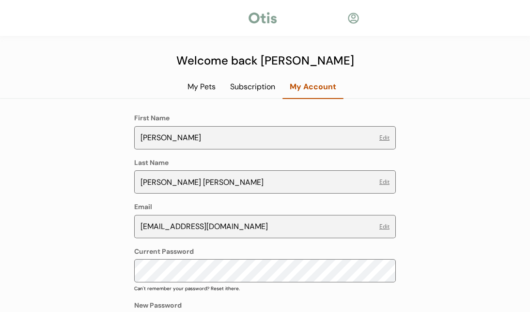
click at [204, 85] on div "My Pets" at bounding box center [201, 86] width 43 height 11
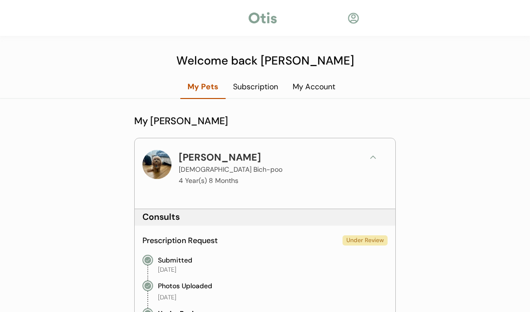
click at [263, 84] on div "Subscription" at bounding box center [256, 86] width 60 height 11
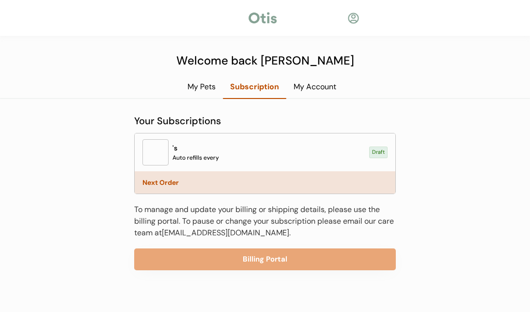
click at [202, 87] on div "My Pets" at bounding box center [201, 86] width 43 height 11
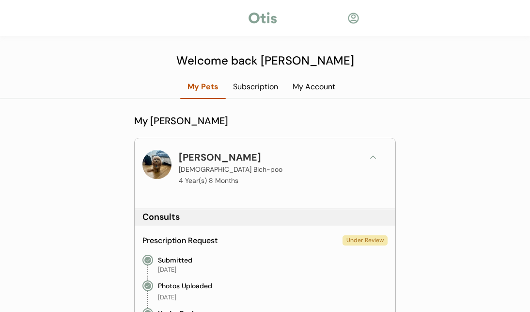
click at [252, 86] on div "Subscription" at bounding box center [256, 86] width 60 height 11
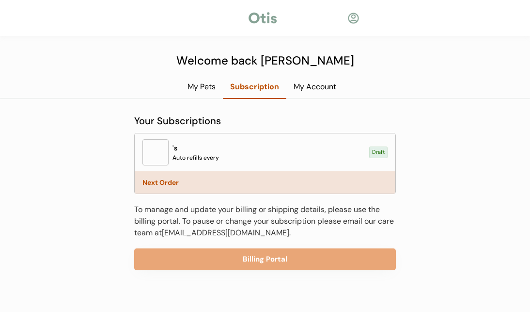
click at [197, 85] on div "My Pets" at bounding box center [201, 86] width 43 height 11
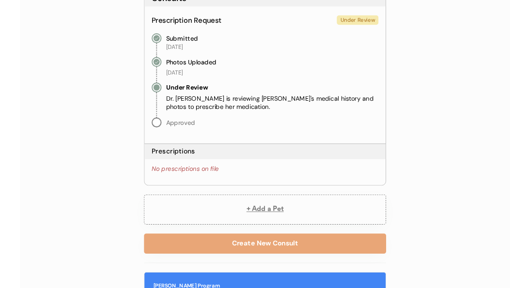
scroll to position [217, 0]
